Goal: Find specific page/section: Find specific page/section

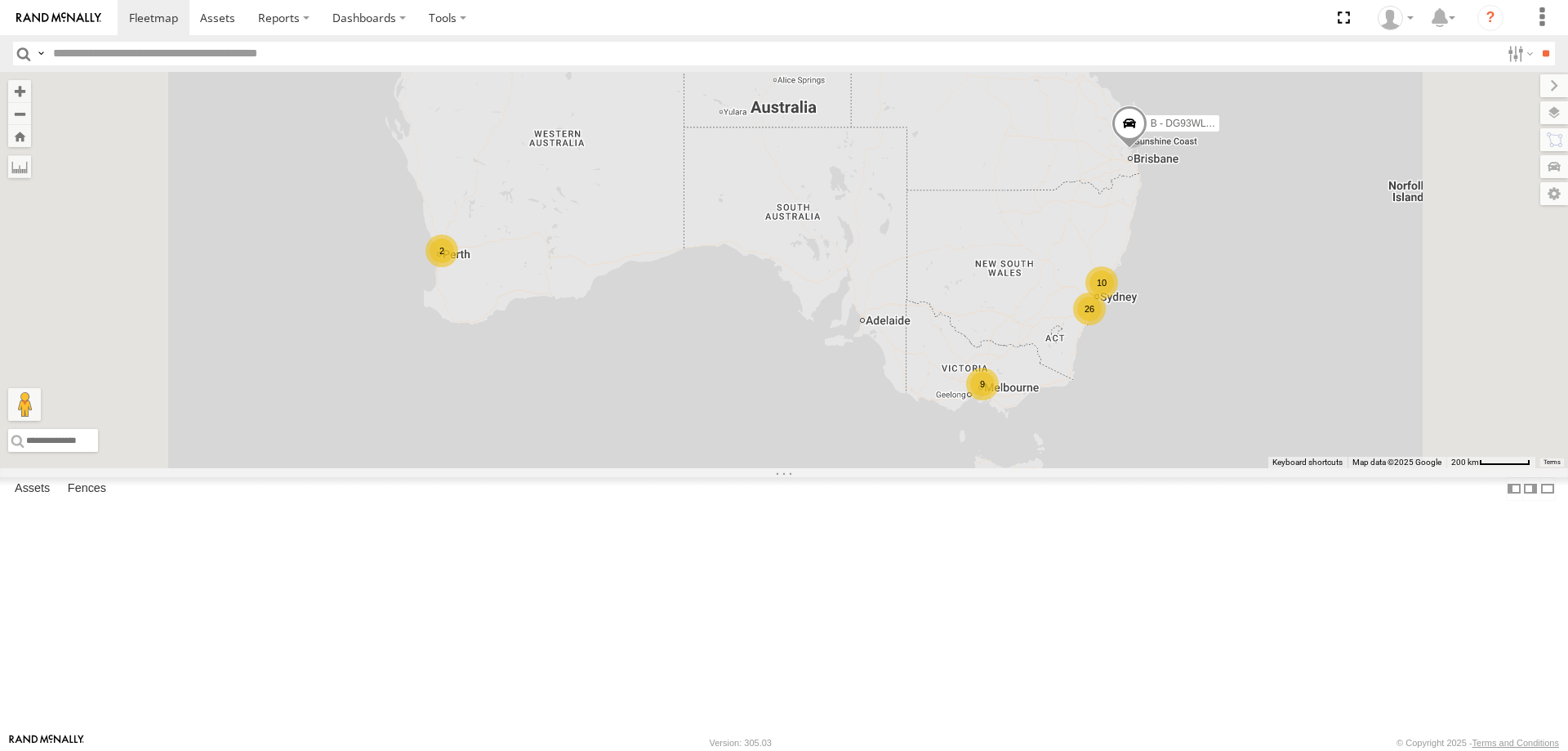
click at [0, 0] on div "W - IHW009 - [PERSON_NAME]" at bounding box center [0, 0] width 0 height 0
click at [0, 0] on div "W - CN51ES - [PERSON_NAME]" at bounding box center [0, 0] width 0 height 0
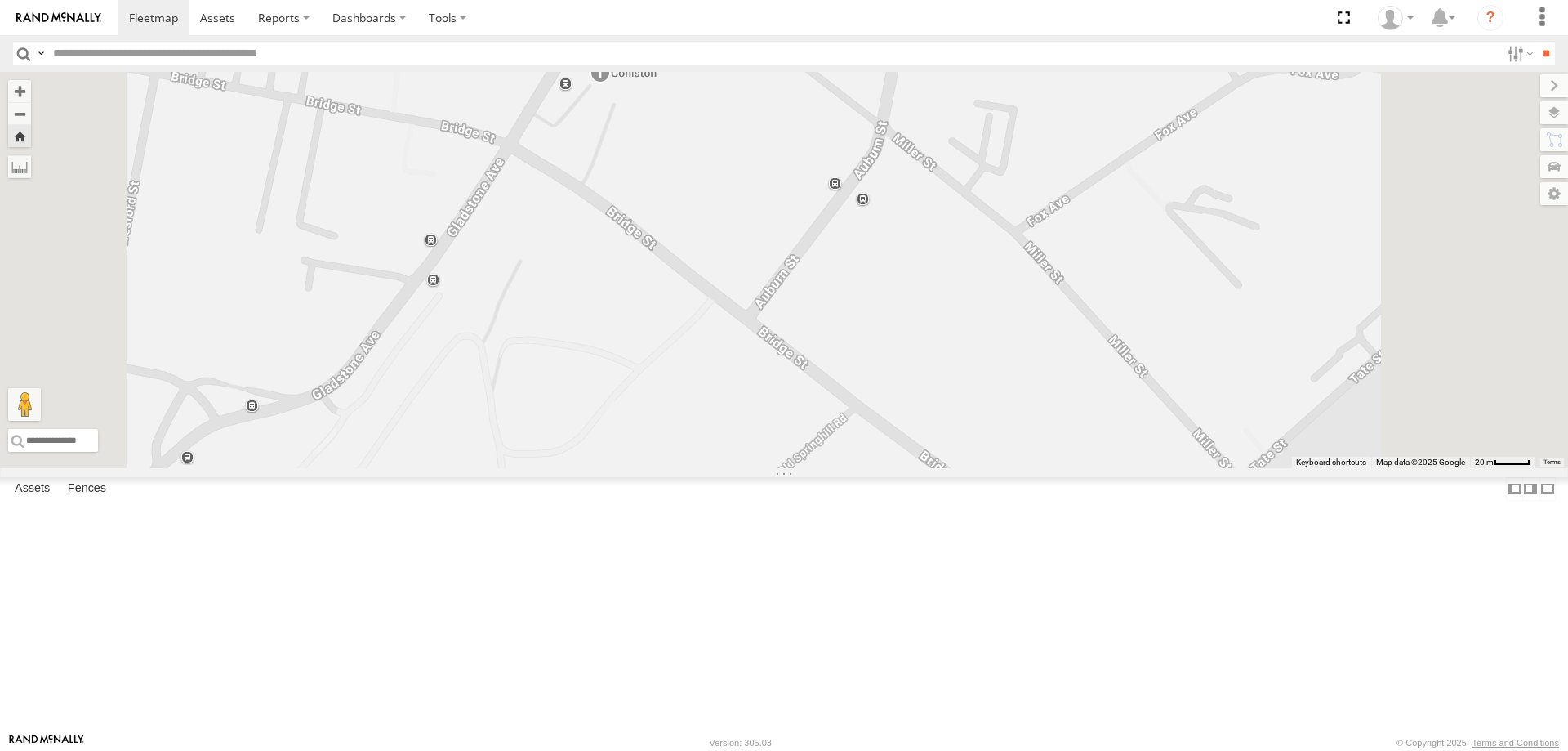
click at [0, 0] on div "W - IHW009 - [PERSON_NAME]" at bounding box center [0, 0] width 0 height 0
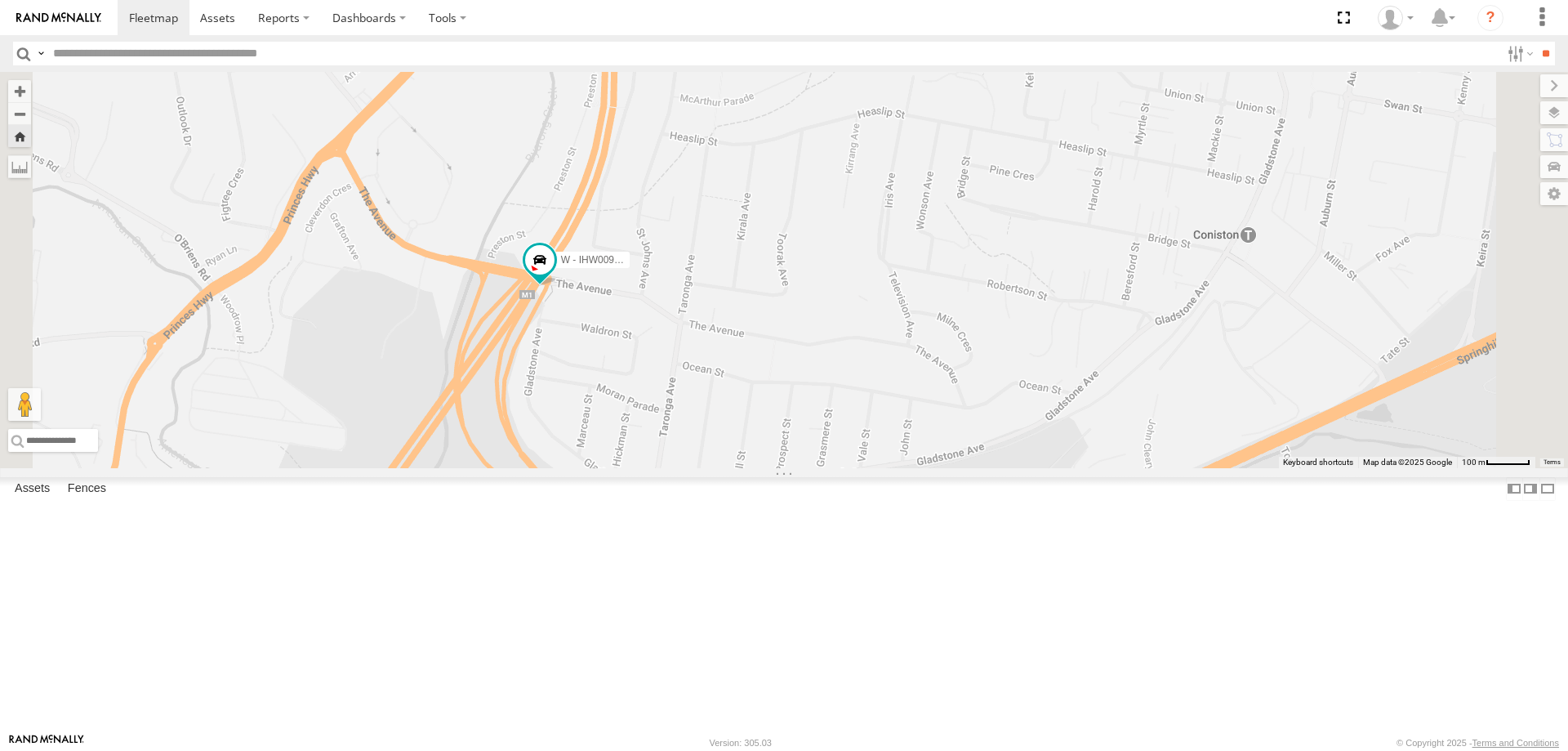
drag, startPoint x: 909, startPoint y: 476, endPoint x: 812, endPoint y: 484, distance: 97.3
click at [812, 468] on div "W - IHW009 - [PERSON_NAME]" at bounding box center [784, 269] width 1568 height 397
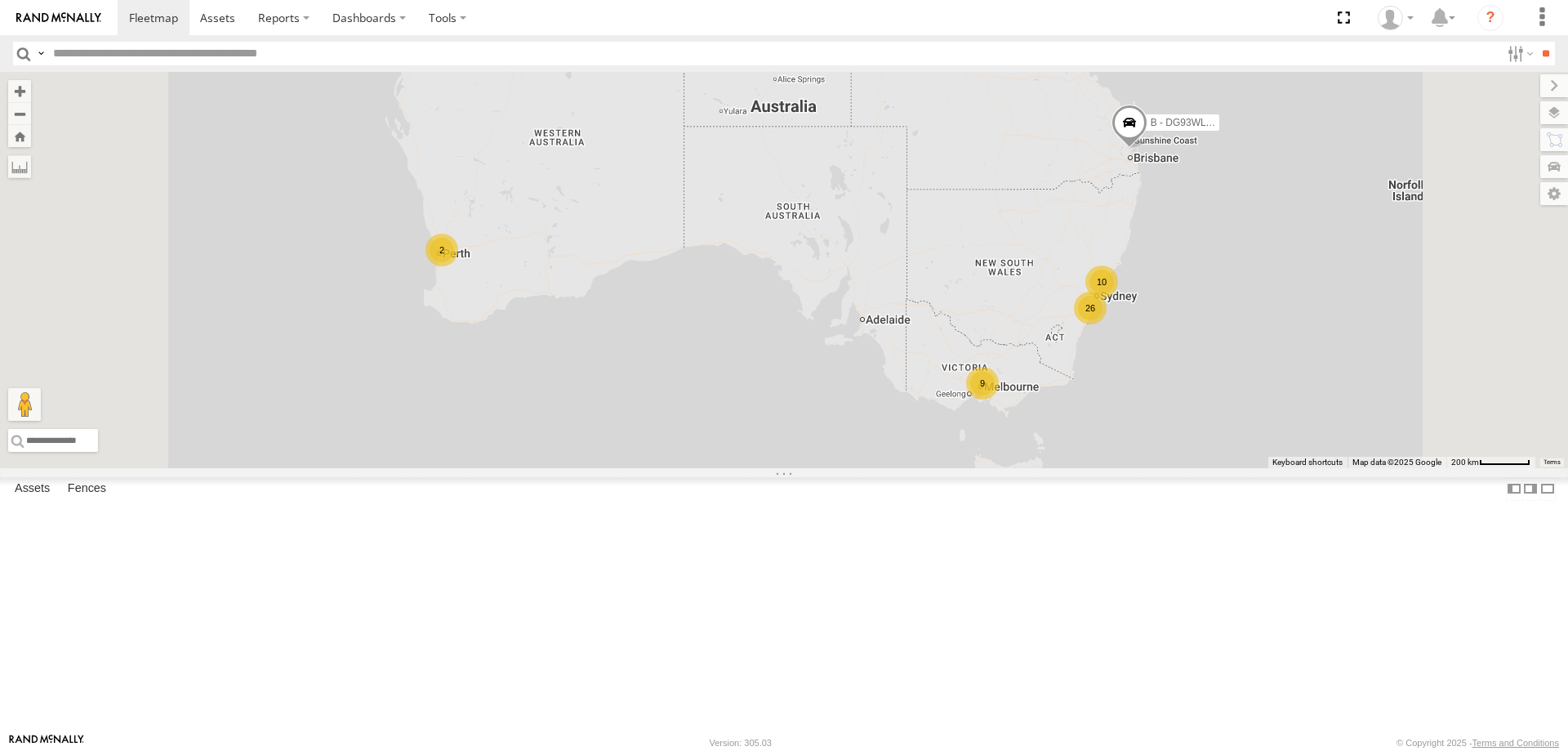
click at [0, 0] on div "W - ADS247 - [PERSON_NAME]" at bounding box center [0, 0] width 0 height 0
click at [0, 0] on div "W - IHW009 - [PERSON_NAME]" at bounding box center [0, 0] width 0 height 0
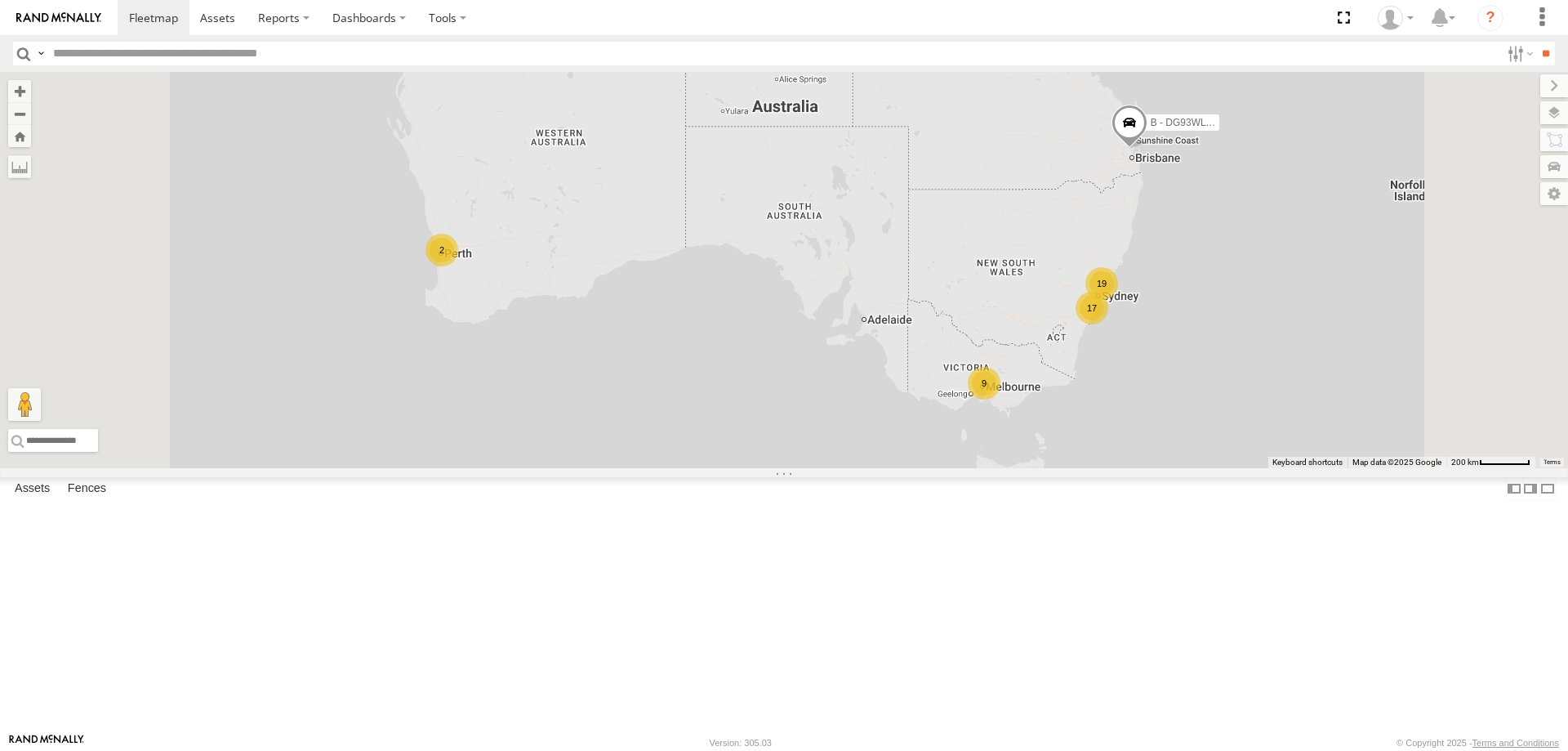
click at [0, 0] on div "W - IHW009 - [PERSON_NAME]" at bounding box center [0, 0] width 0 height 0
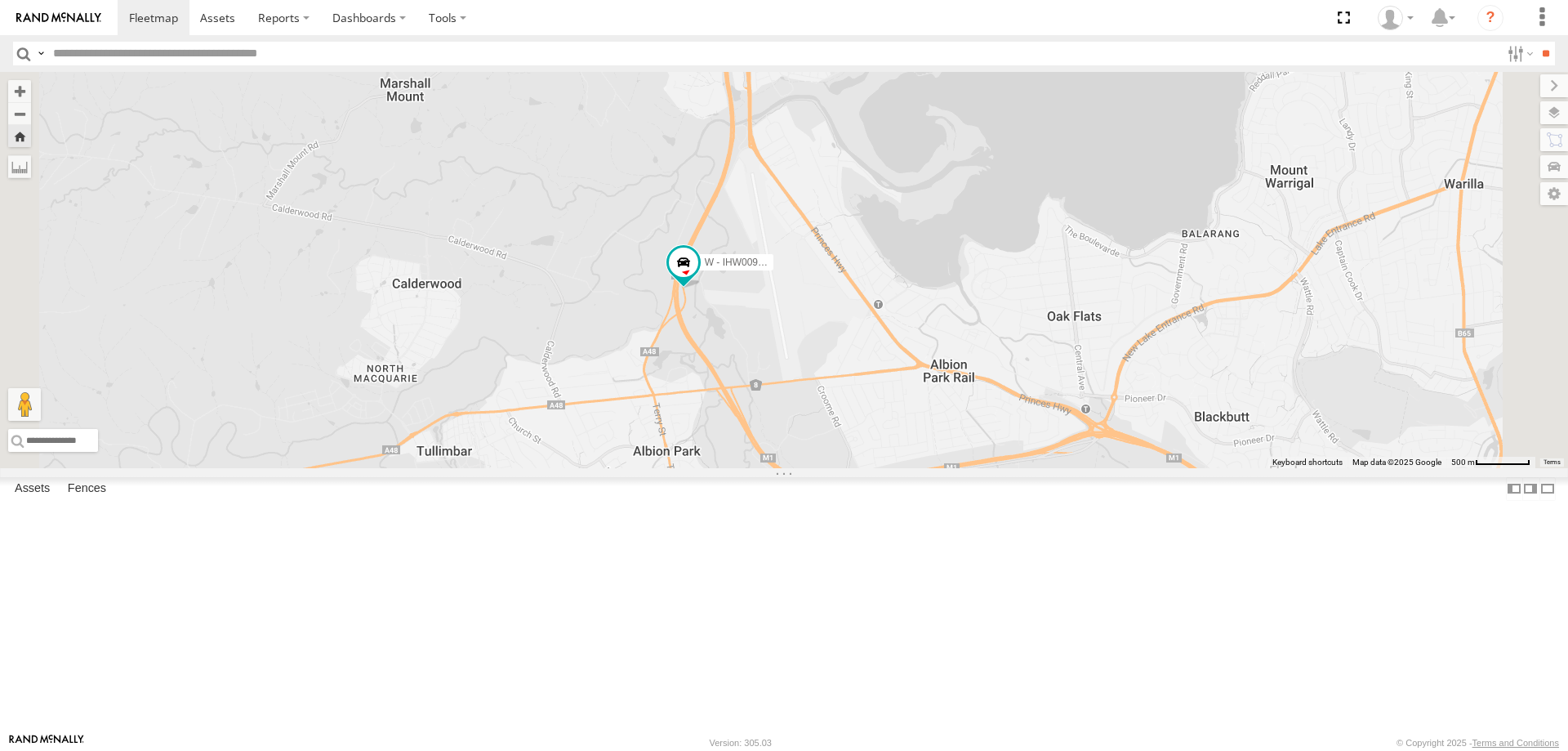
drag, startPoint x: 856, startPoint y: 550, endPoint x: 840, endPoint y: 516, distance: 37.6
click at [840, 468] on div "W - IHW009 - [PERSON_NAME]" at bounding box center [784, 269] width 1568 height 397
